Goal: Find specific page/section: Find specific page/section

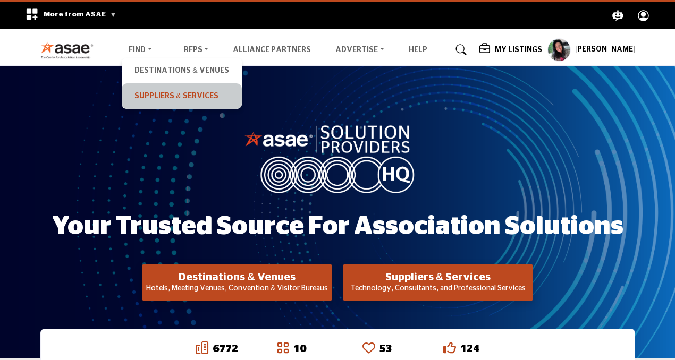
click at [150, 92] on link "Suppliers & Services" at bounding box center [181, 96] width 109 height 15
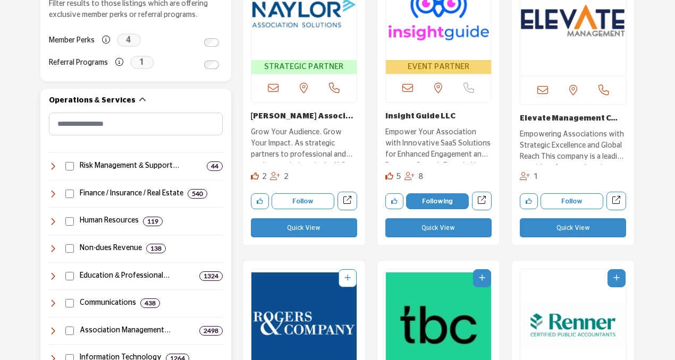
scroll to position [405, 0]
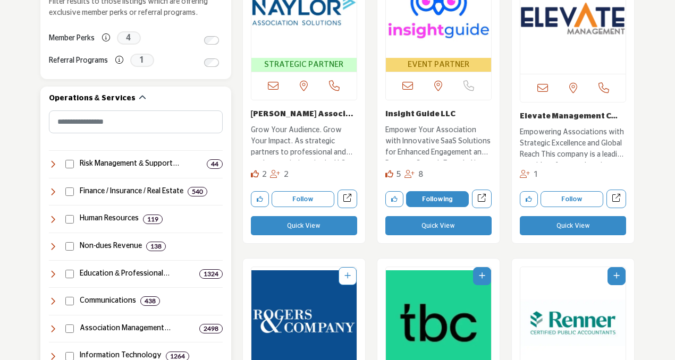
click at [48, 165] on div "Operations & Services Suppliers & Services Clear 44 8 39 540 53 53 44 9 11 152" at bounding box center [135, 323] width 191 height 472
click at [53, 165] on icon at bounding box center [53, 164] width 8 height 8
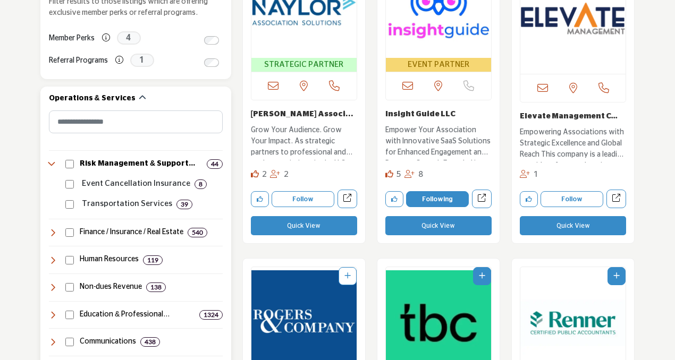
click at [53, 165] on icon at bounding box center [53, 164] width 8 height 8
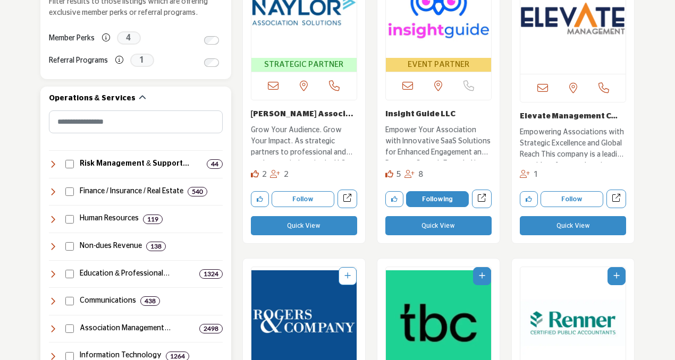
click at [51, 164] on icon at bounding box center [53, 164] width 8 height 8
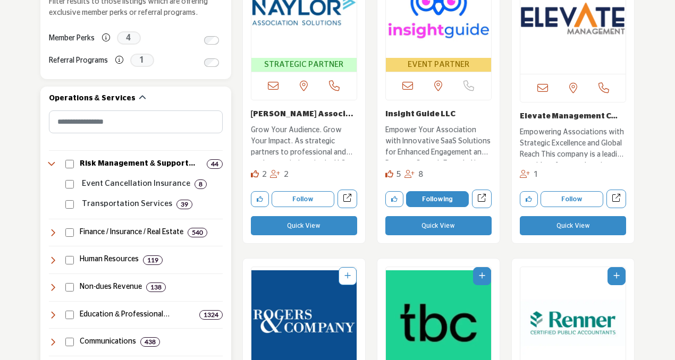
click at [49, 164] on icon at bounding box center [53, 164] width 8 height 8
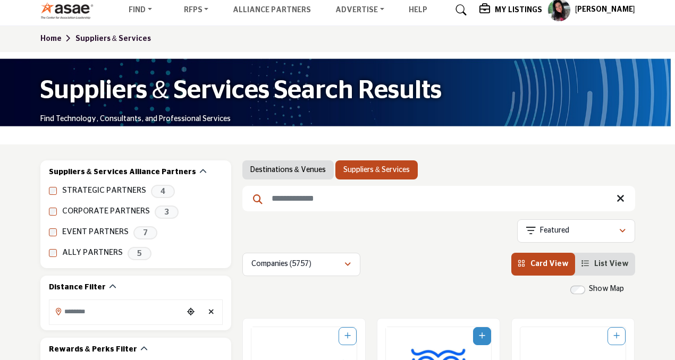
scroll to position [7, 0]
